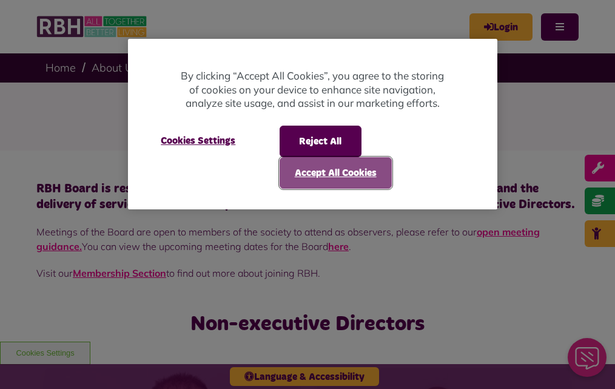
click at [317, 170] on button "Accept All Cookies" at bounding box center [335, 173] width 112 height 32
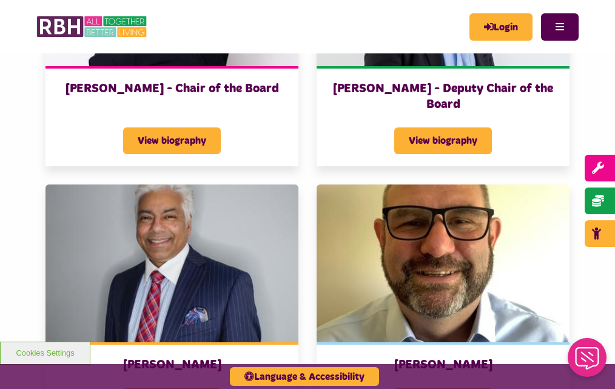
scroll to position [461, 0]
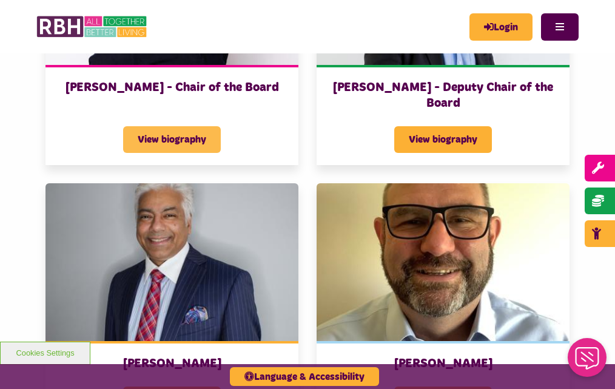
click at [132, 153] on span "View biography" at bounding box center [172, 139] width 98 height 27
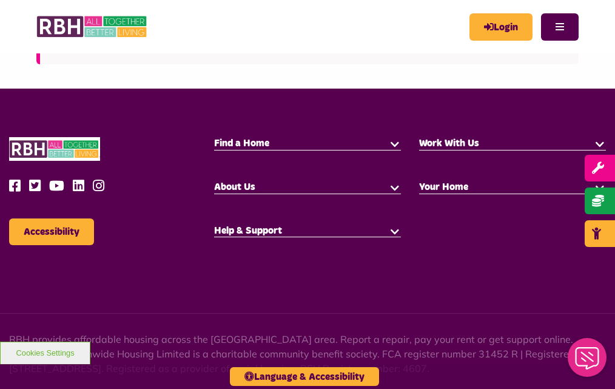
scroll to position [192, 0]
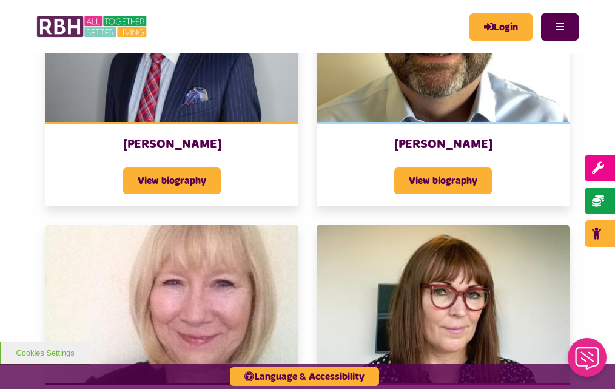
scroll to position [703, 0]
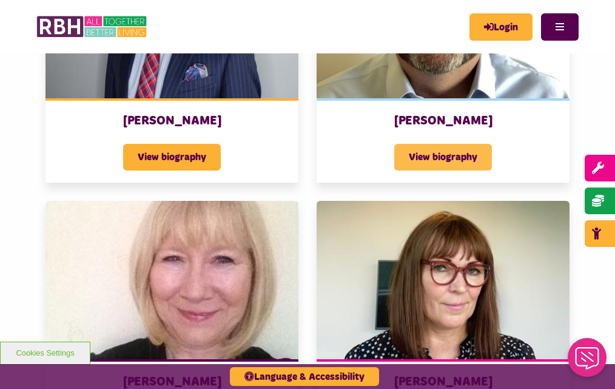
click at [394, 170] on span "View biography" at bounding box center [443, 157] width 98 height 27
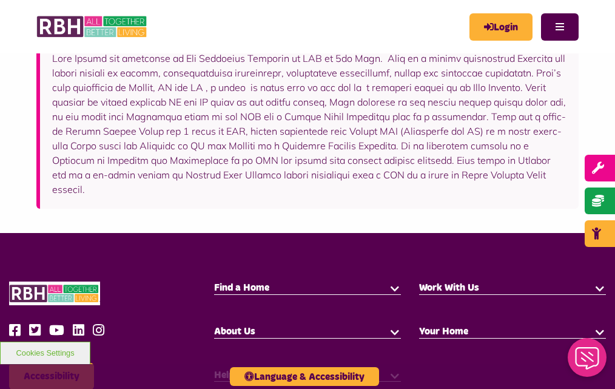
scroll to position [145, 0]
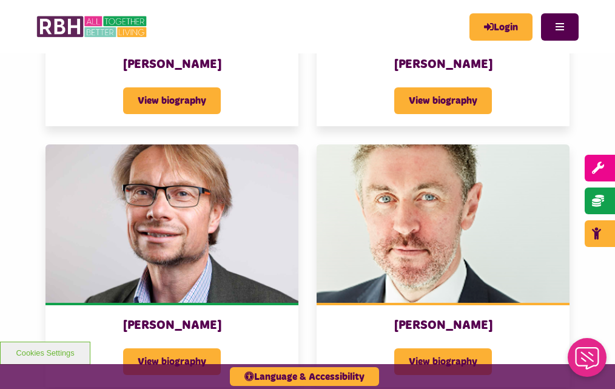
scroll to position [1018, 0]
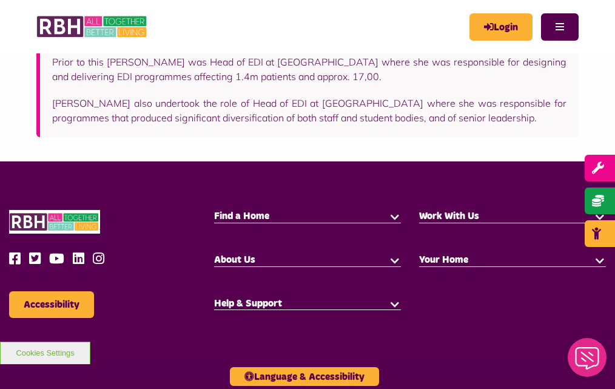
scroll to position [388, 0]
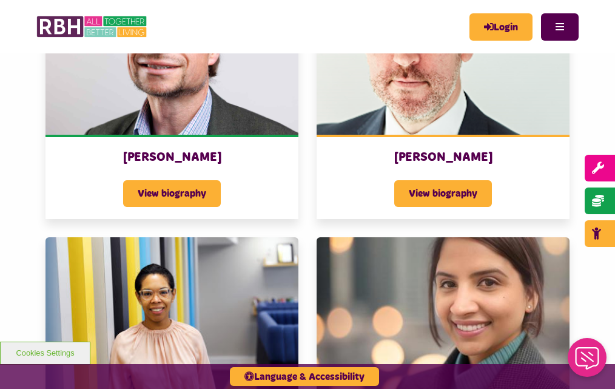
scroll to position [1212, 0]
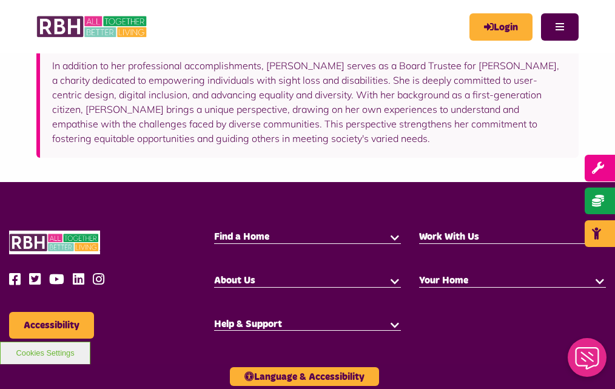
scroll to position [291, 0]
